Goal: Transaction & Acquisition: Purchase product/service

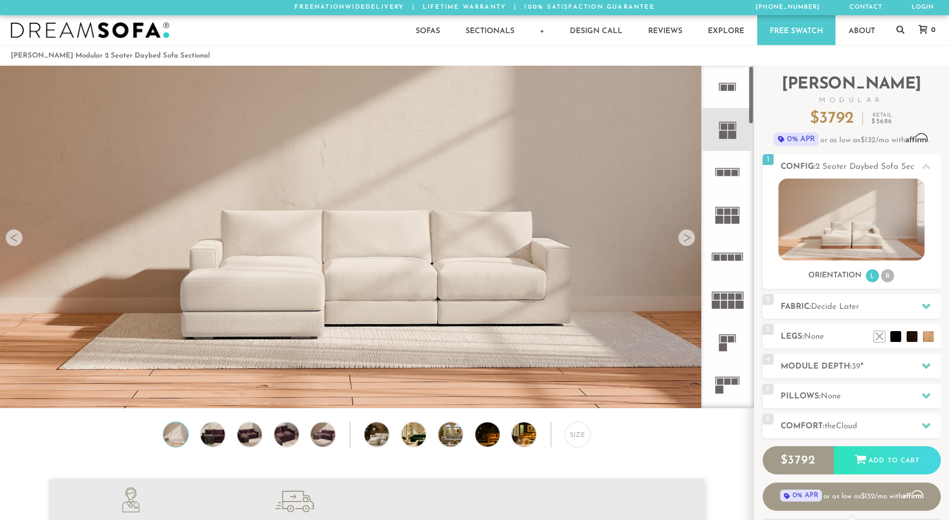
scroll to position [12437, 941]
click at [833, 305] on span "Decide Later" at bounding box center [835, 307] width 48 height 8
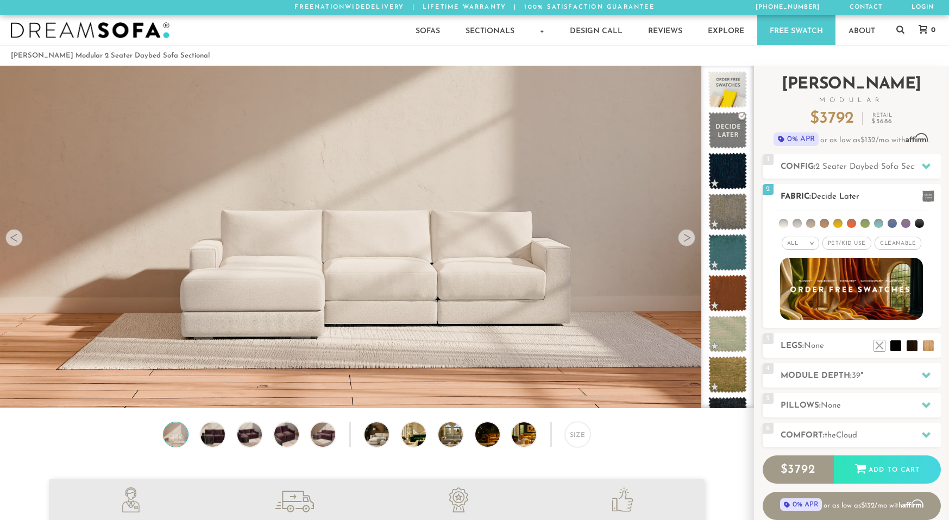
click at [795, 242] on em "All" at bounding box center [792, 244] width 11 height 6
click at [851, 241] on span "Pet/Kid Use x" at bounding box center [847, 243] width 49 height 13
click at [789, 225] on ul at bounding box center [851, 221] width 155 height 20
click at [785, 222] on li at bounding box center [783, 223] width 9 height 9
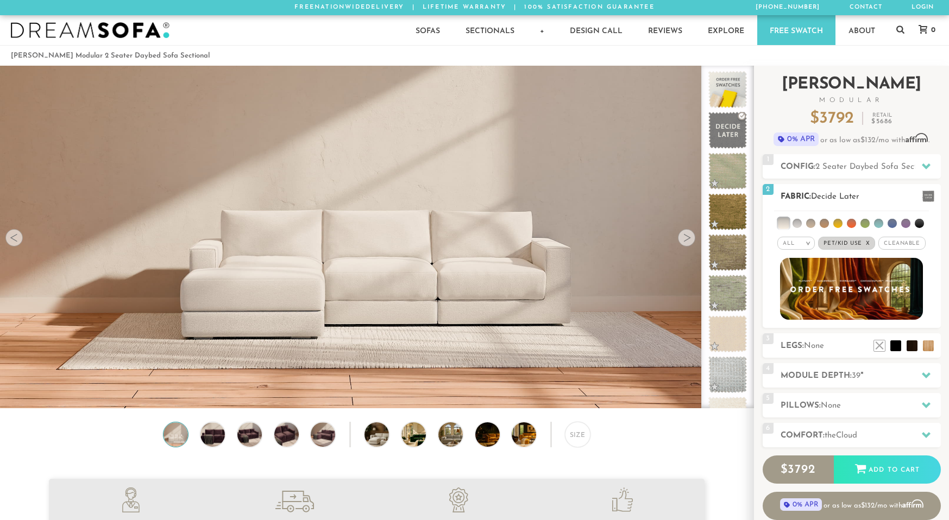
click at [796, 225] on li at bounding box center [797, 223] width 9 height 9
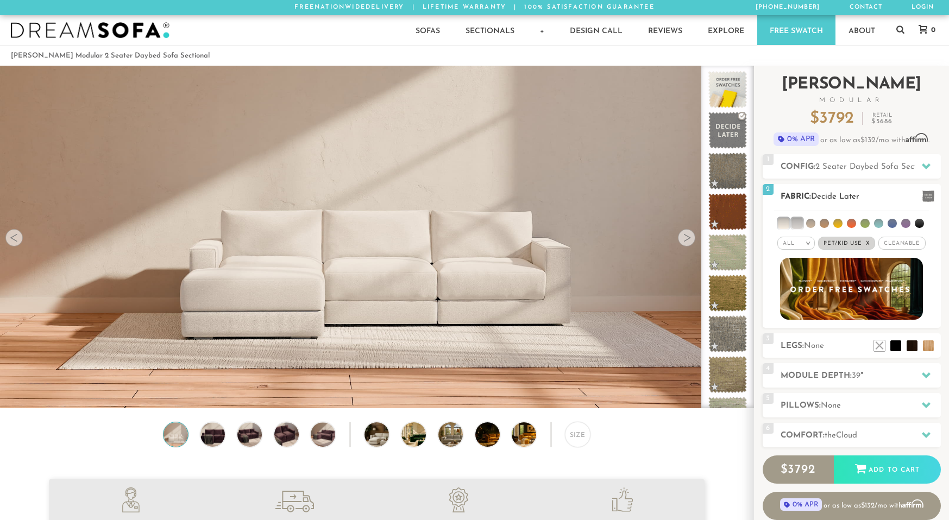
click at [787, 226] on li at bounding box center [783, 223] width 11 height 11
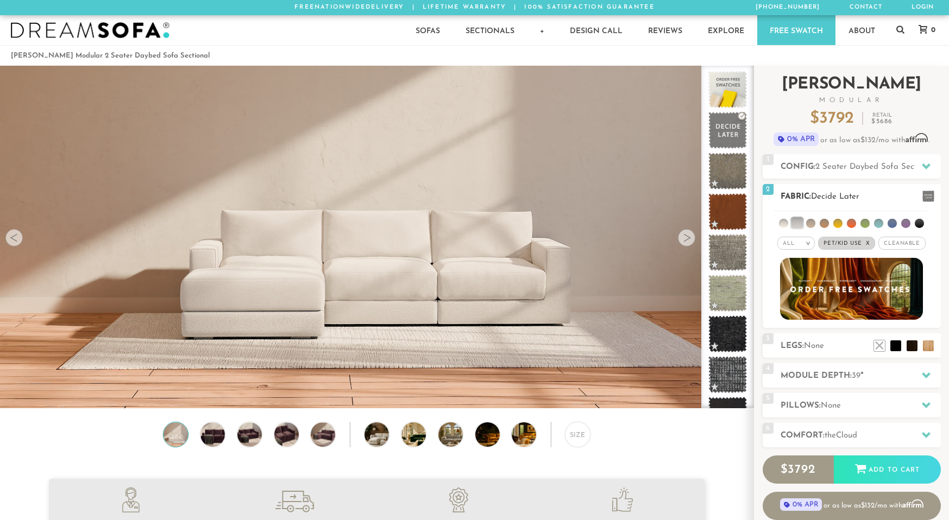
click at [795, 225] on li at bounding box center [797, 223] width 11 height 11
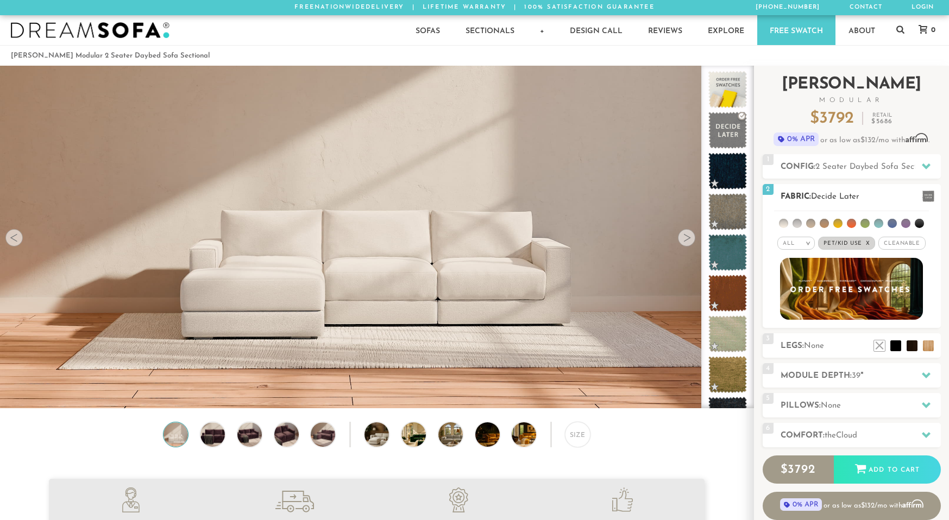
click at [784, 224] on li at bounding box center [783, 223] width 9 height 9
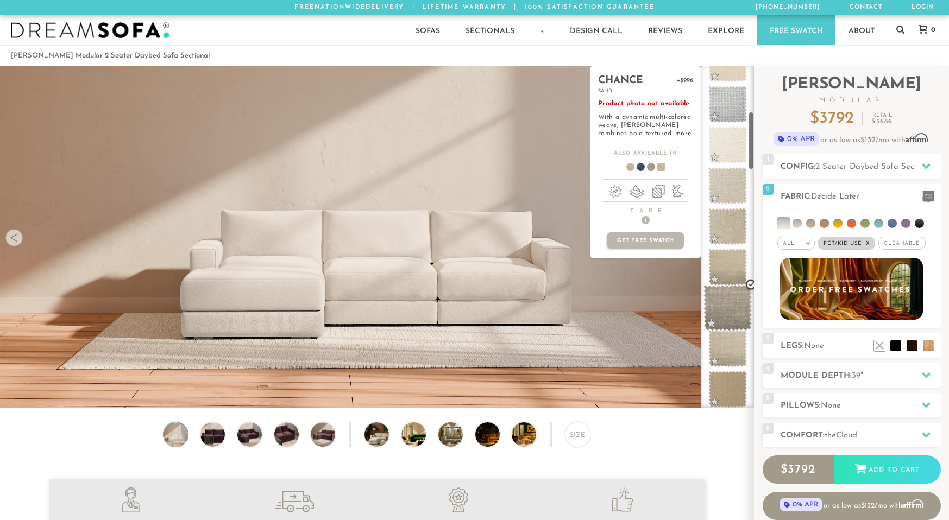
scroll to position [0, 0]
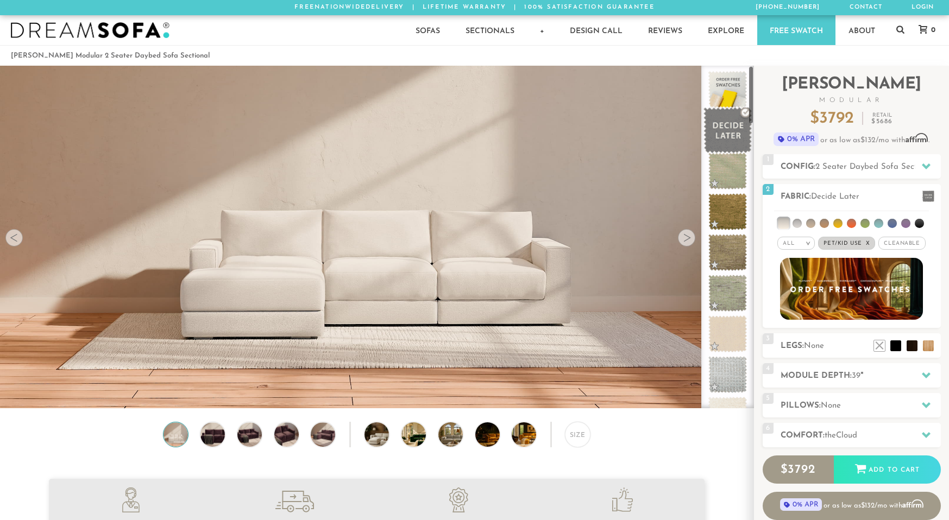
click at [712, 112] on span at bounding box center [728, 131] width 48 height 46
click at [723, 134] on span at bounding box center [728, 131] width 48 height 46
click at [839, 339] on div "3 Legs: None $0 $199 Nailheads:" at bounding box center [852, 346] width 178 height 24
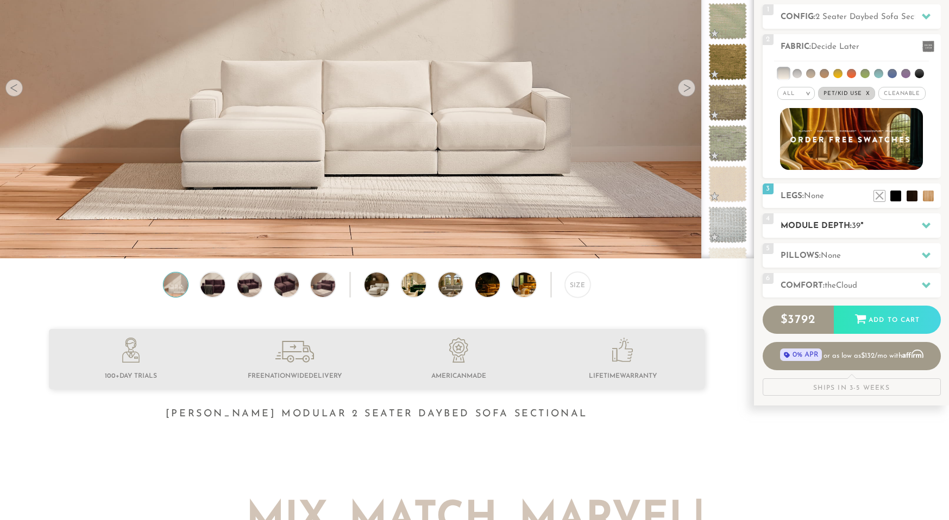
scroll to position [152, 0]
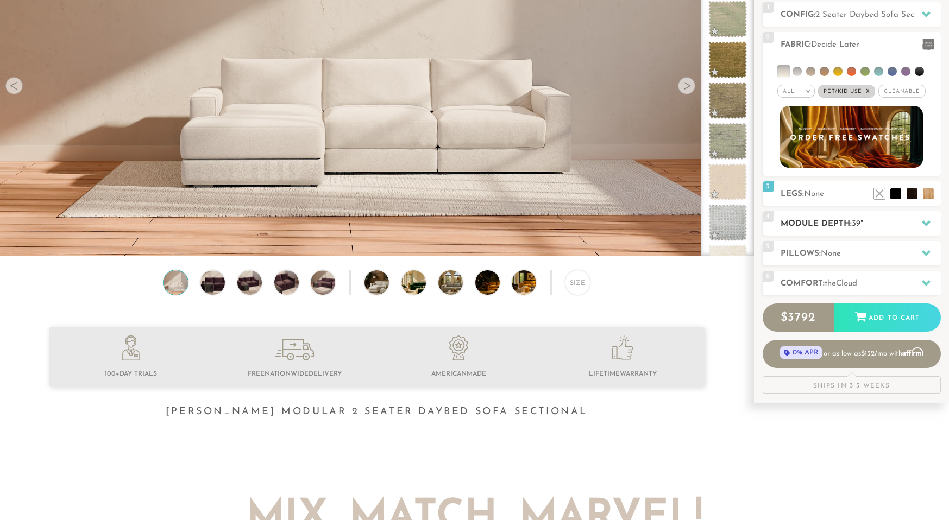
click at [856, 225] on span "39" at bounding box center [856, 224] width 9 height 8
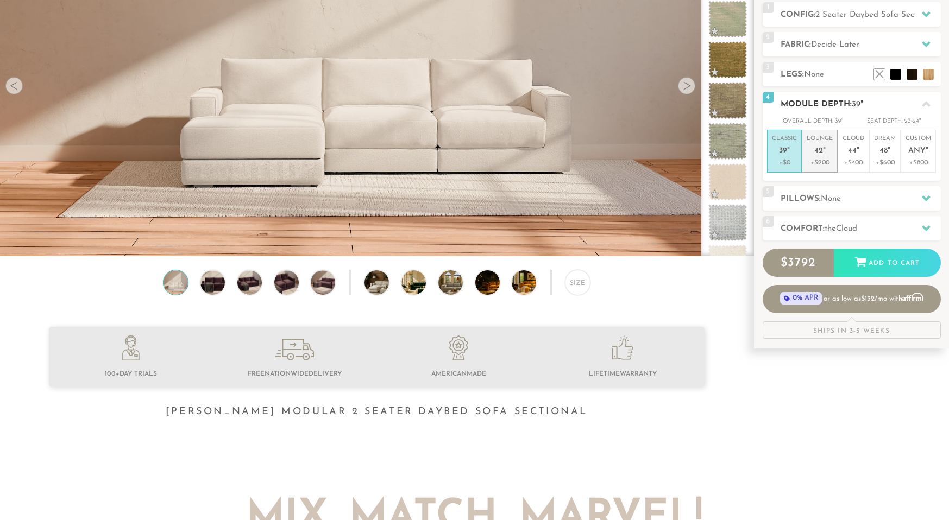
click at [830, 165] on p "+$200" at bounding box center [820, 163] width 26 height 10
click at [849, 197] on h2 "Pillows: None" at bounding box center [861, 199] width 160 height 12
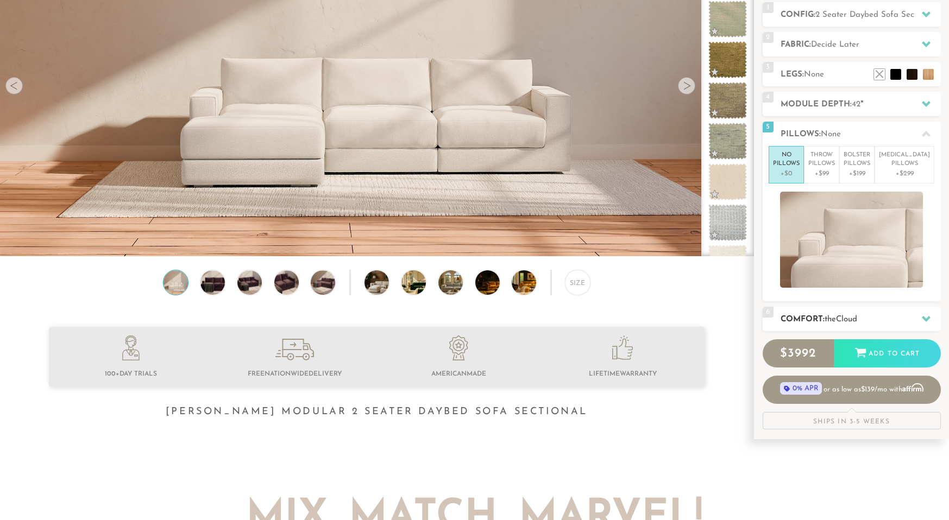
click at [851, 320] on span "Cloud" at bounding box center [846, 320] width 21 height 8
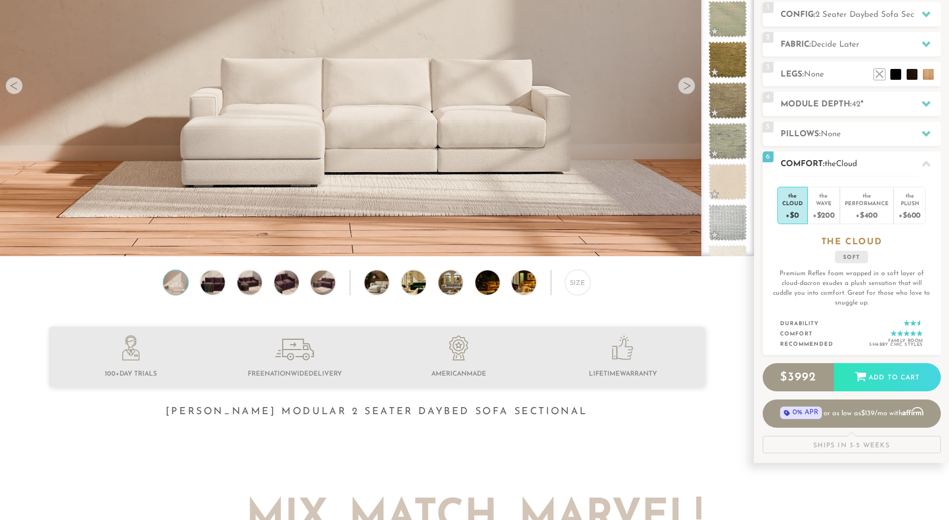
scroll to position [0, 0]
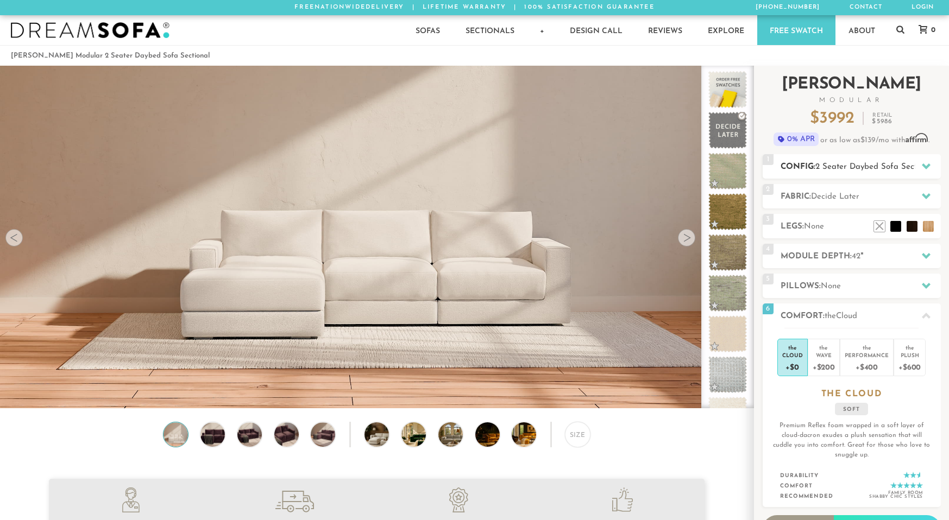
click at [824, 171] on span "2 Seater Daybed Sofa Sectional" at bounding box center [875, 167] width 120 height 8
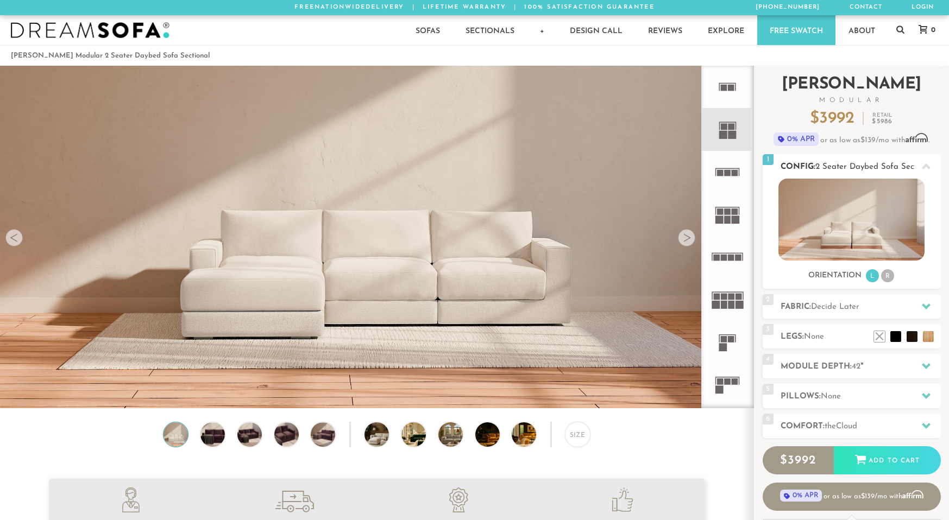
click at [894, 275] on li "R" at bounding box center [887, 275] width 13 height 13
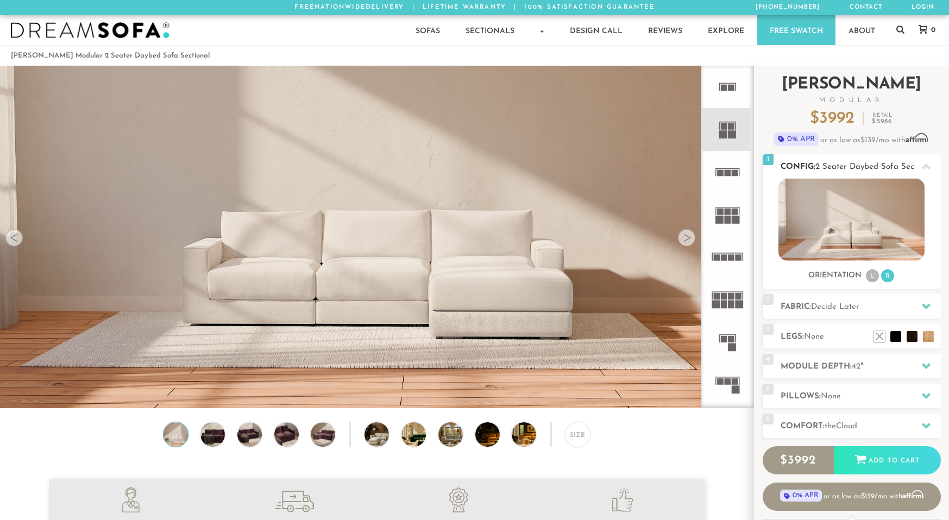
click at [875, 276] on li "L" at bounding box center [872, 275] width 13 height 13
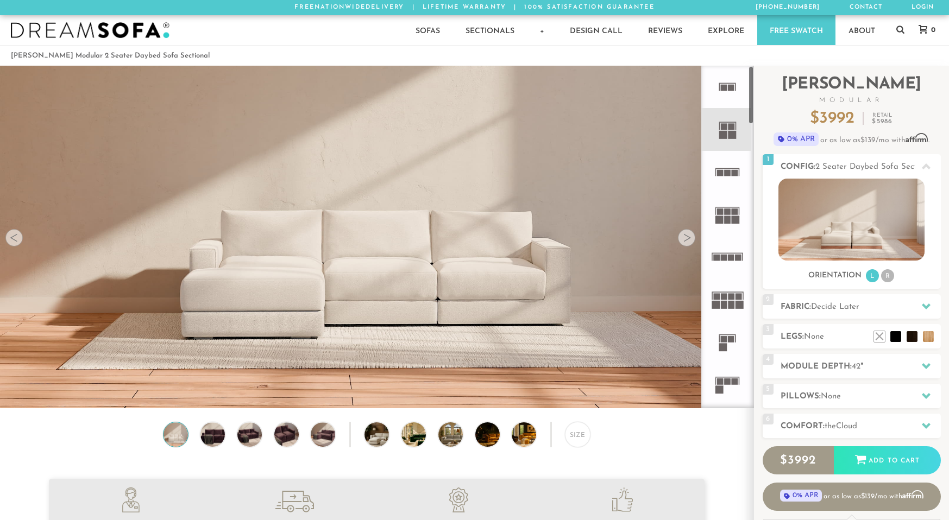
click at [739, 138] on icon at bounding box center [727, 129] width 42 height 42
click at [737, 171] on rect at bounding box center [735, 173] width 7 height 7
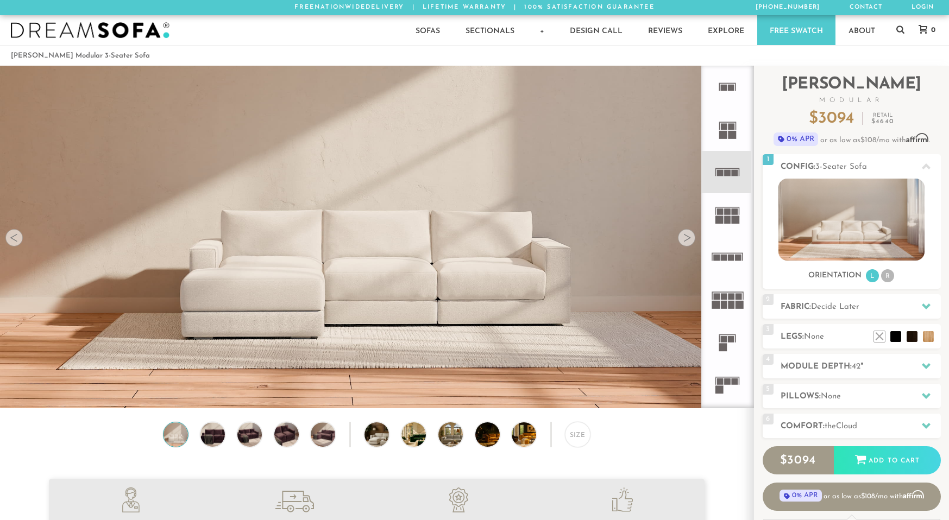
click at [735, 135] on rect at bounding box center [732, 135] width 8 height 8
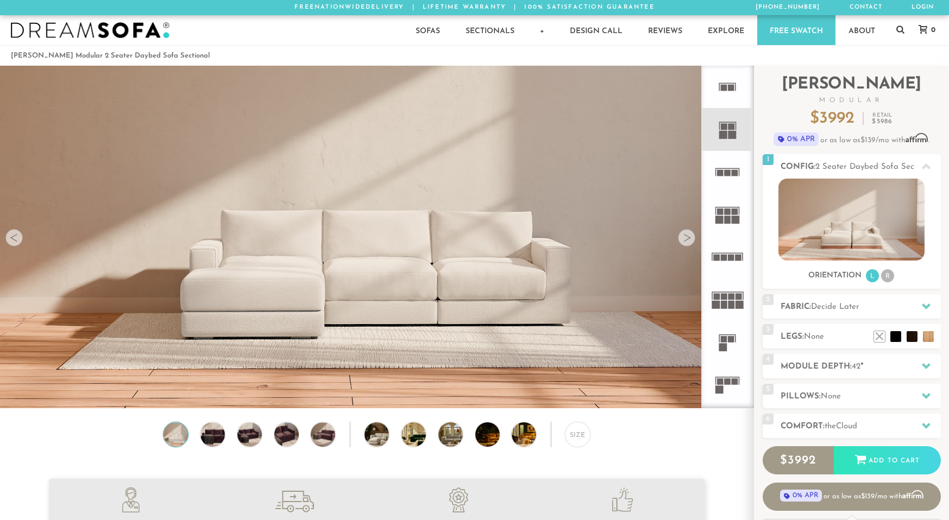
click at [740, 80] on icon at bounding box center [727, 87] width 42 height 42
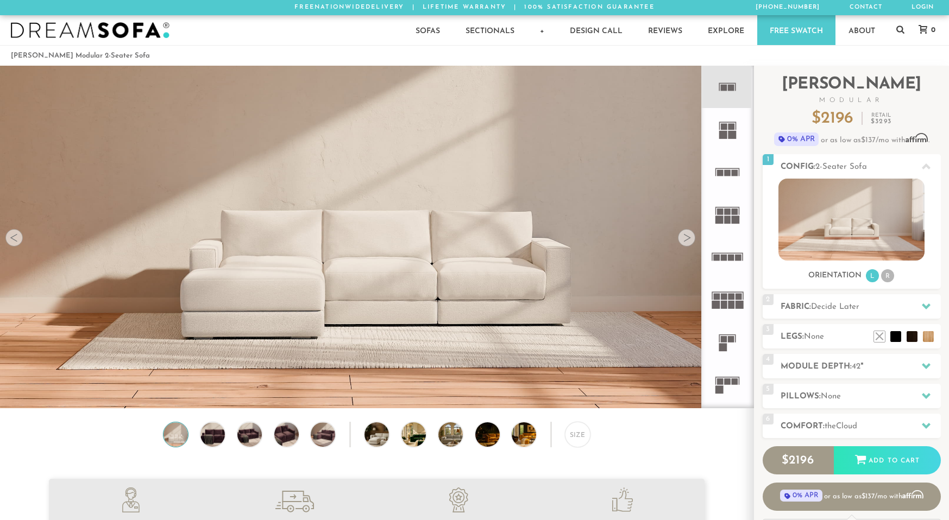
click at [733, 120] on icon at bounding box center [727, 129] width 42 height 42
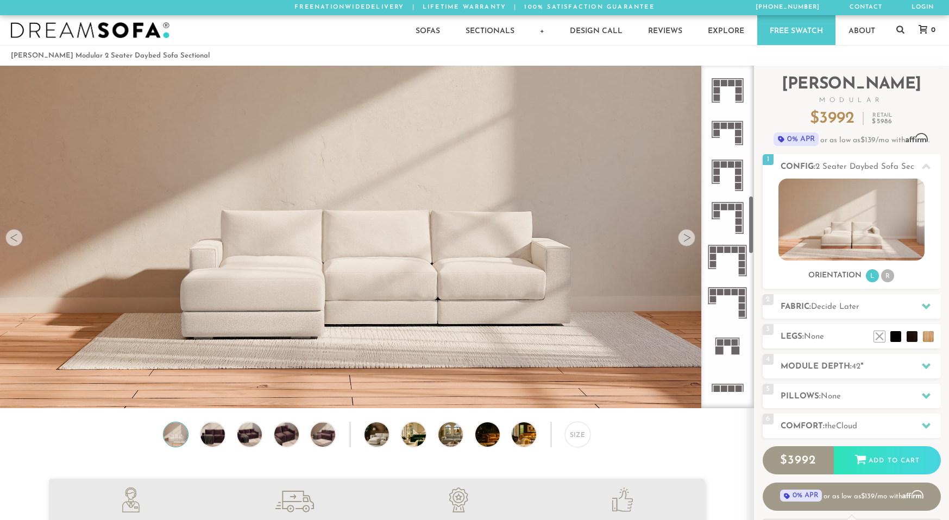
scroll to position [755, 0]
